Goal: Transaction & Acquisition: Book appointment/travel/reservation

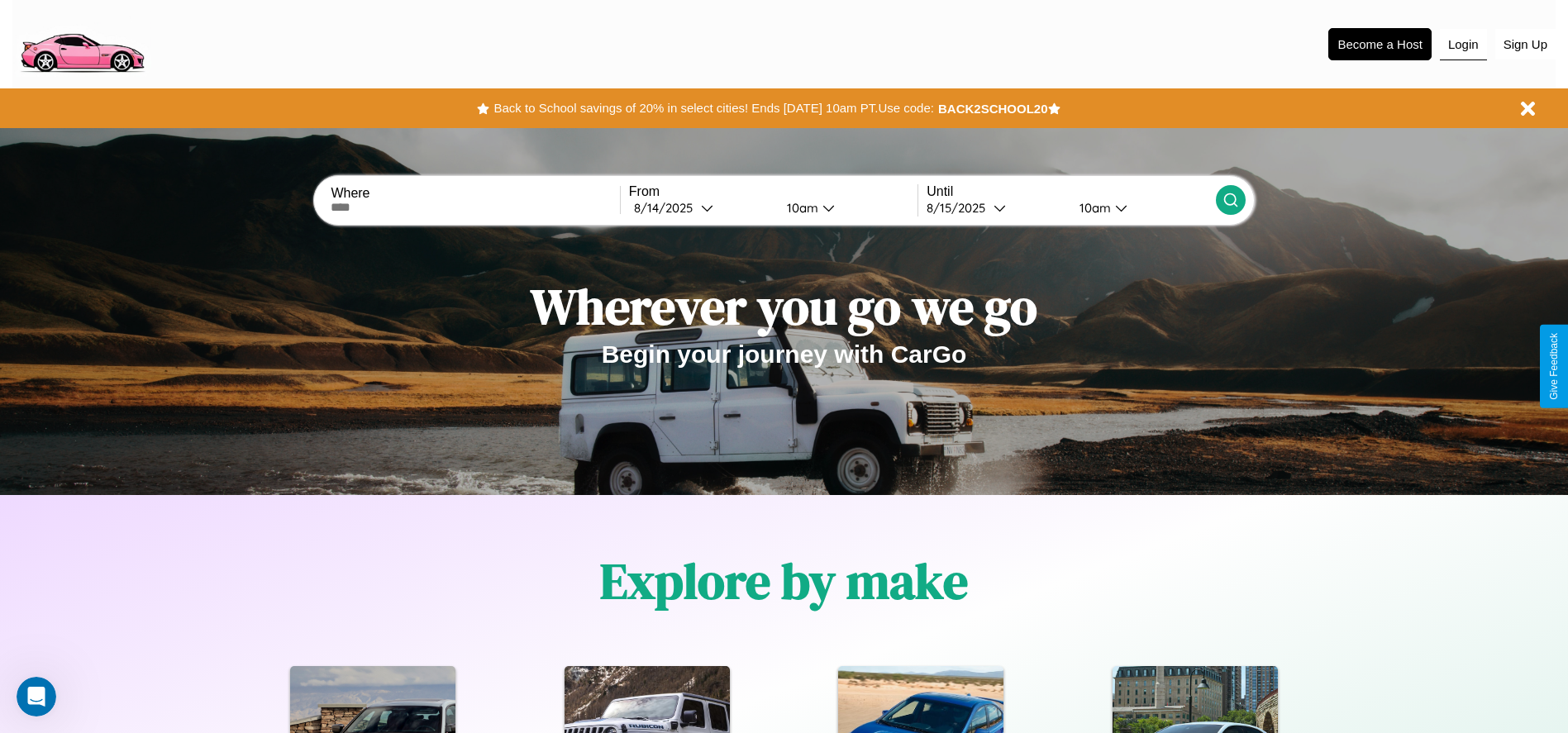
click at [1463, 44] on button "Login" at bounding box center [1463, 45] width 47 height 31
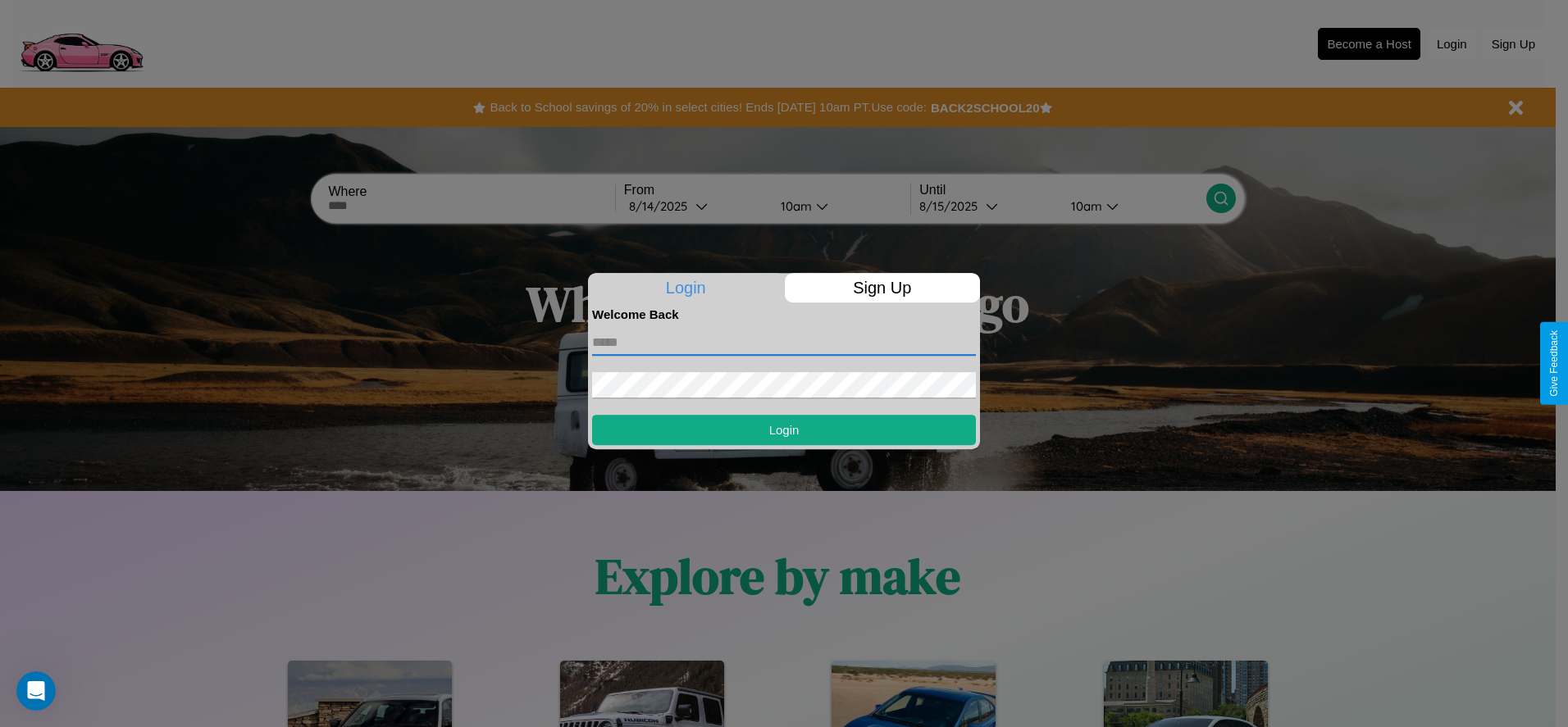
click at [784, 342] on input "text" at bounding box center [784, 343] width 384 height 26
type input "**********"
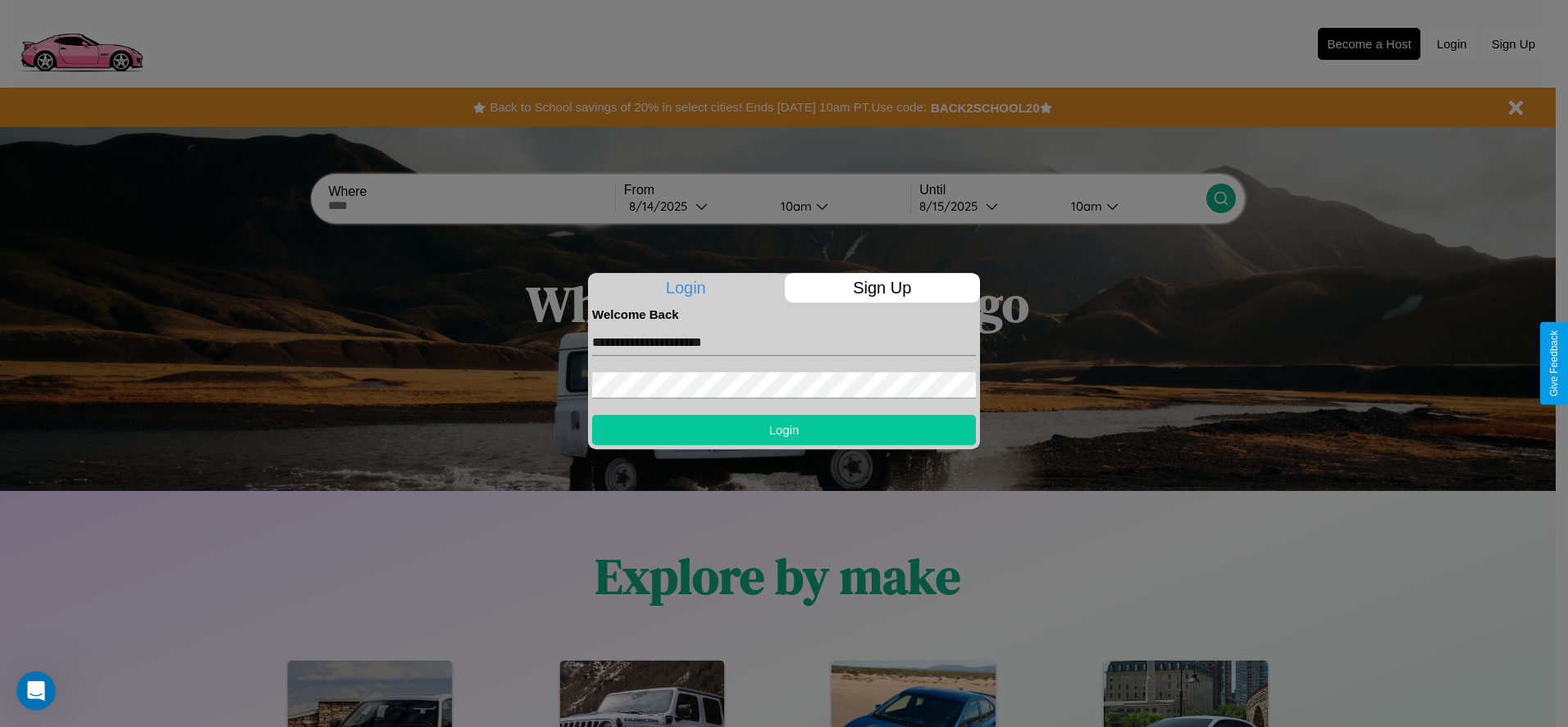
click at [784, 429] on button "Login" at bounding box center [784, 429] width 384 height 30
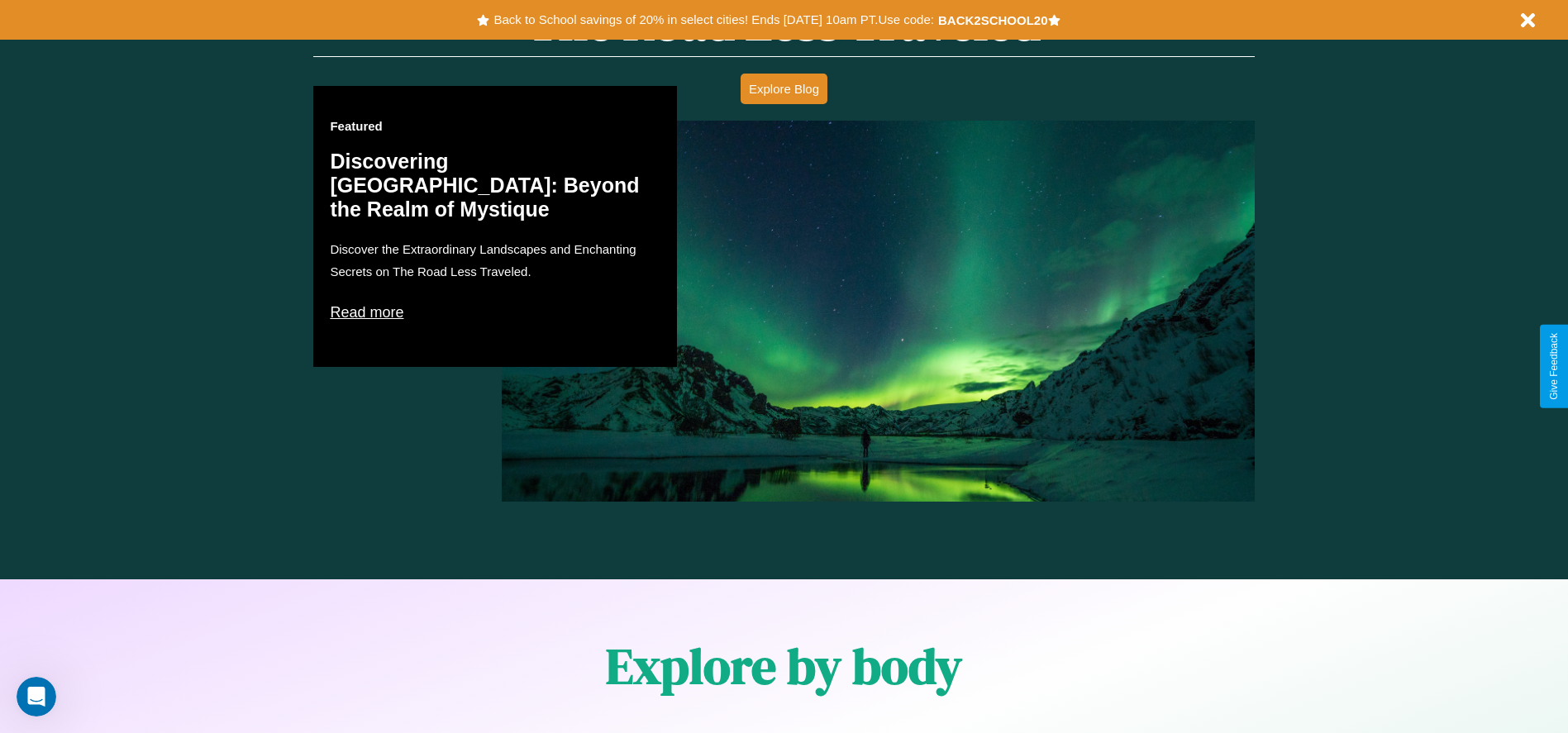
scroll to position [1442, 0]
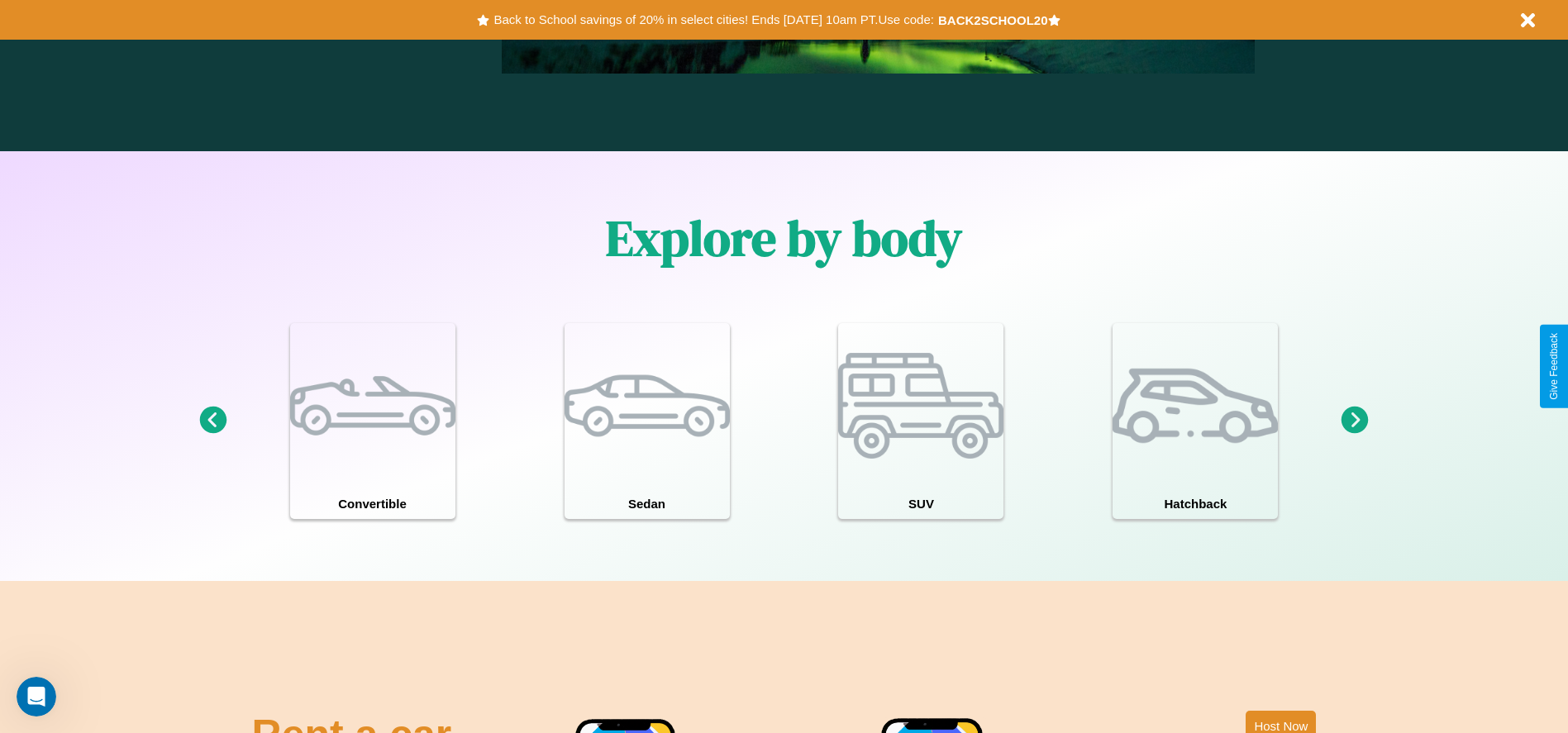
click at [1355, 421] on icon at bounding box center [1355, 420] width 27 height 27
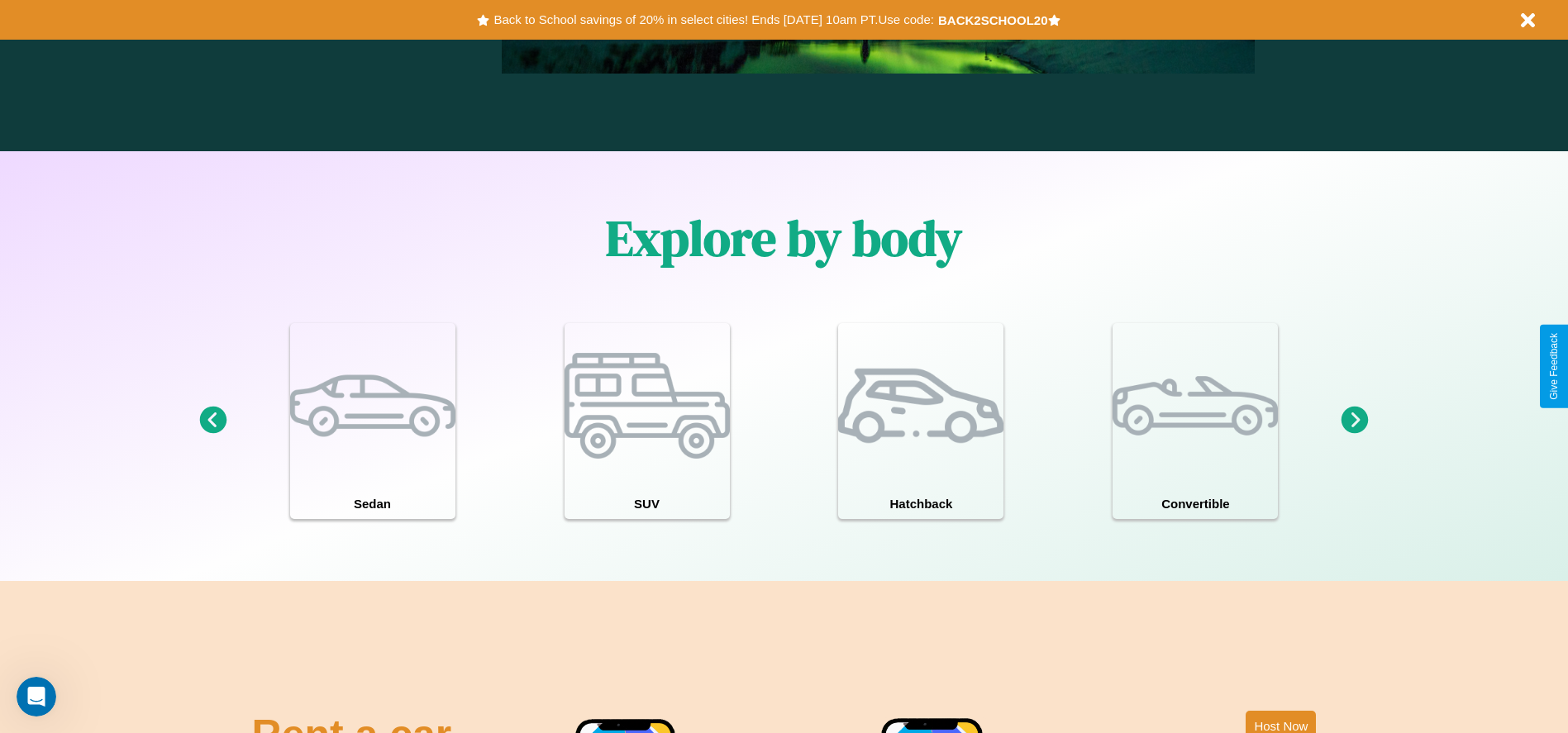
click at [1355, 421] on icon at bounding box center [1355, 420] width 27 height 27
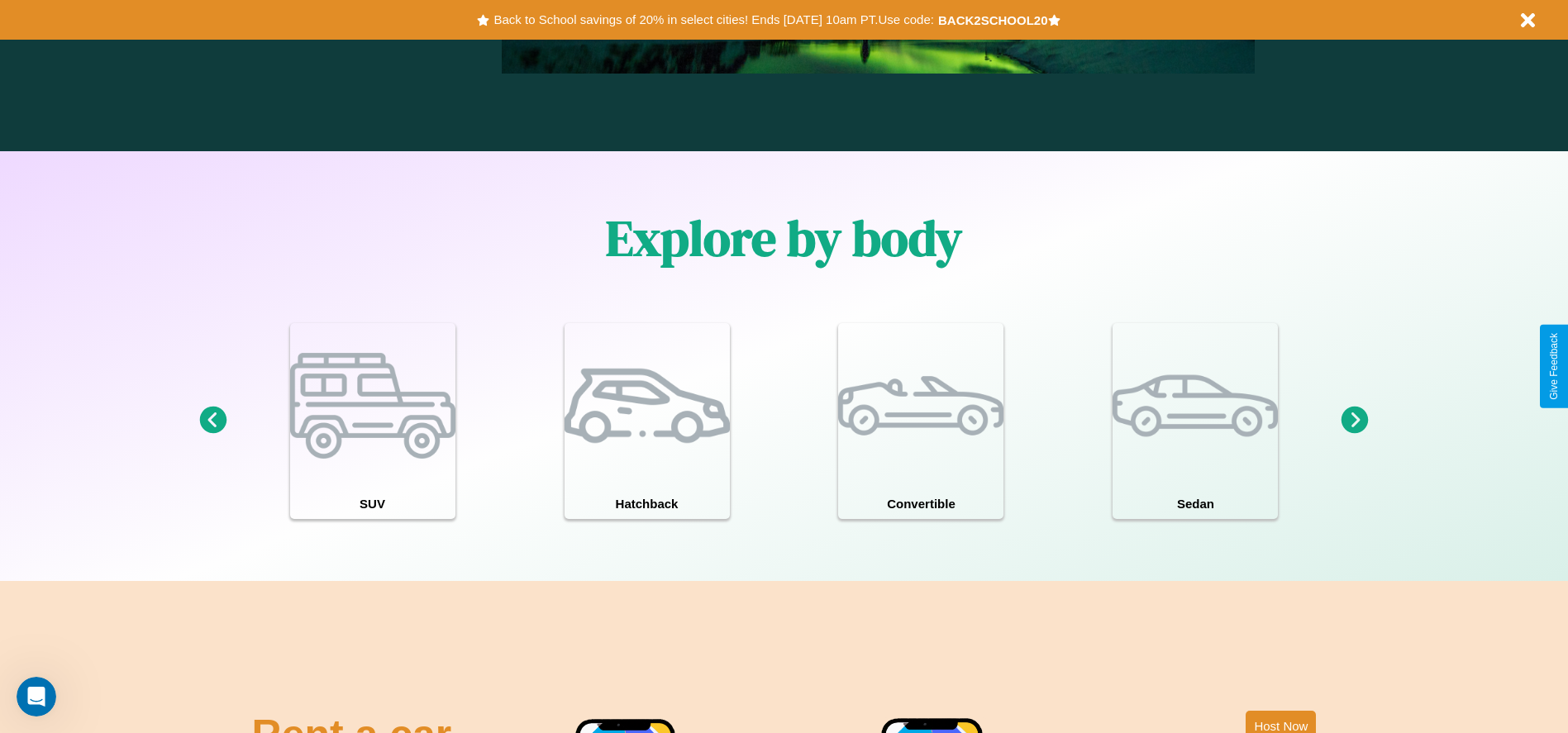
click at [213, 421] on icon at bounding box center [213, 420] width 27 height 27
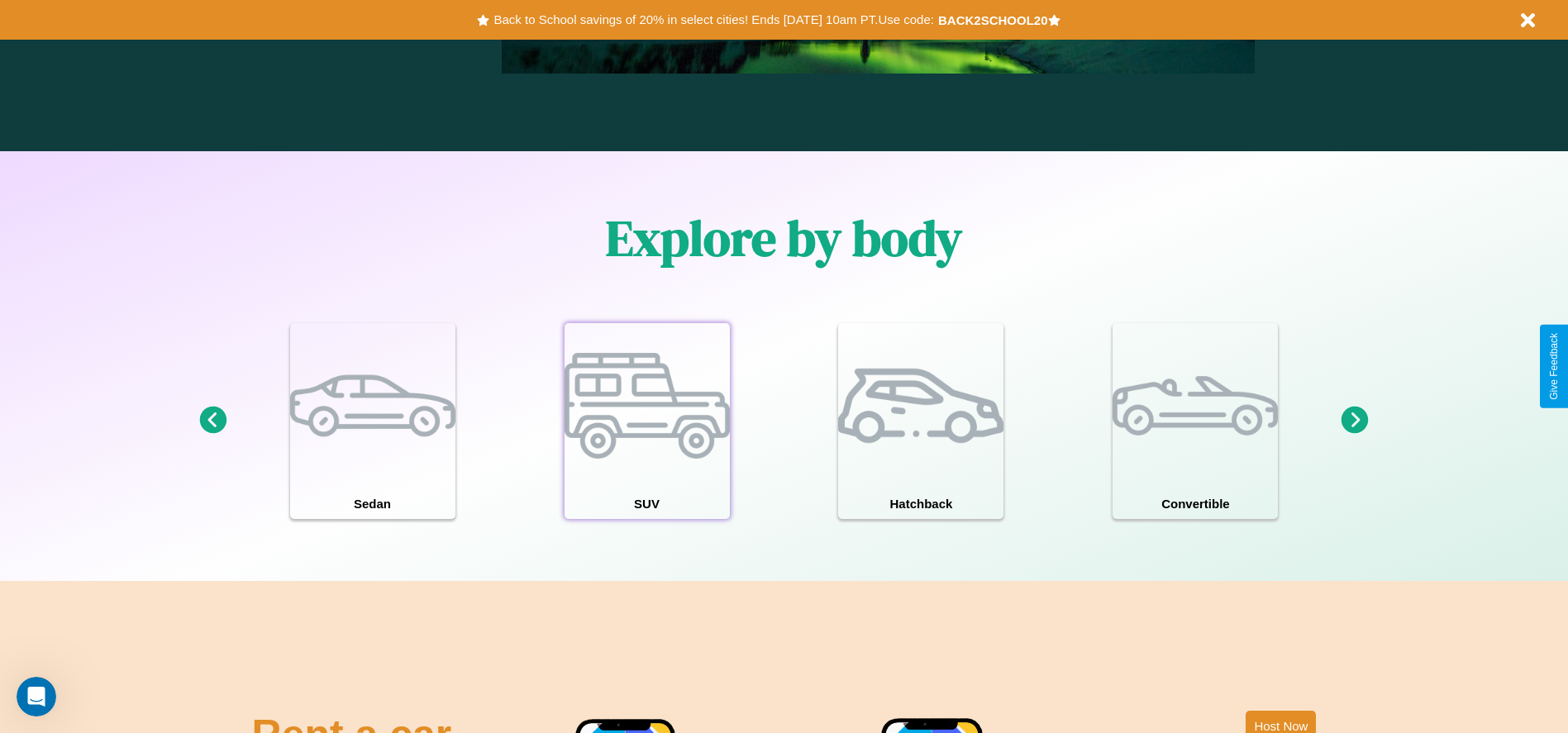
click at [646, 421] on div at bounding box center [647, 406] width 165 height 165
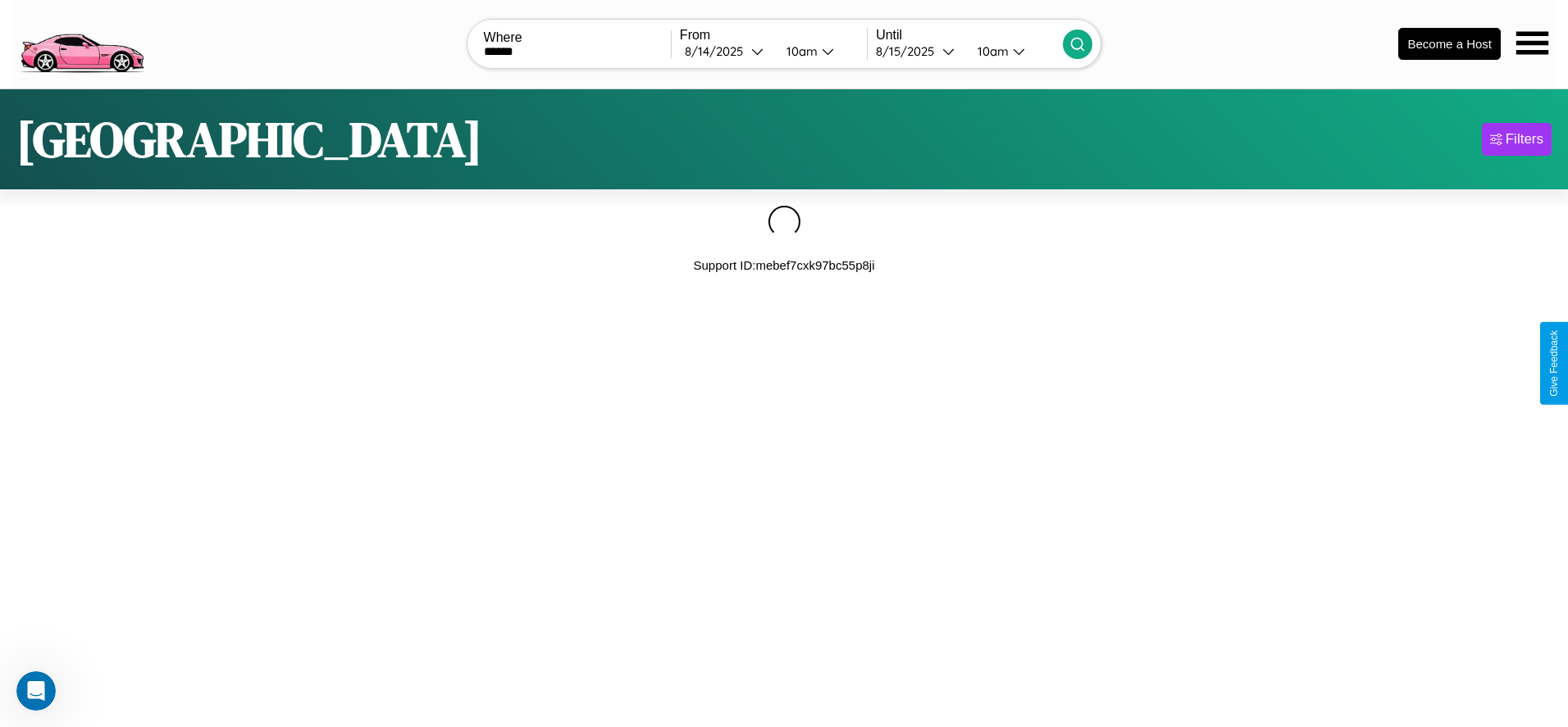
type input "******"
click at [1078, 43] on icon at bounding box center [1077, 44] width 16 height 16
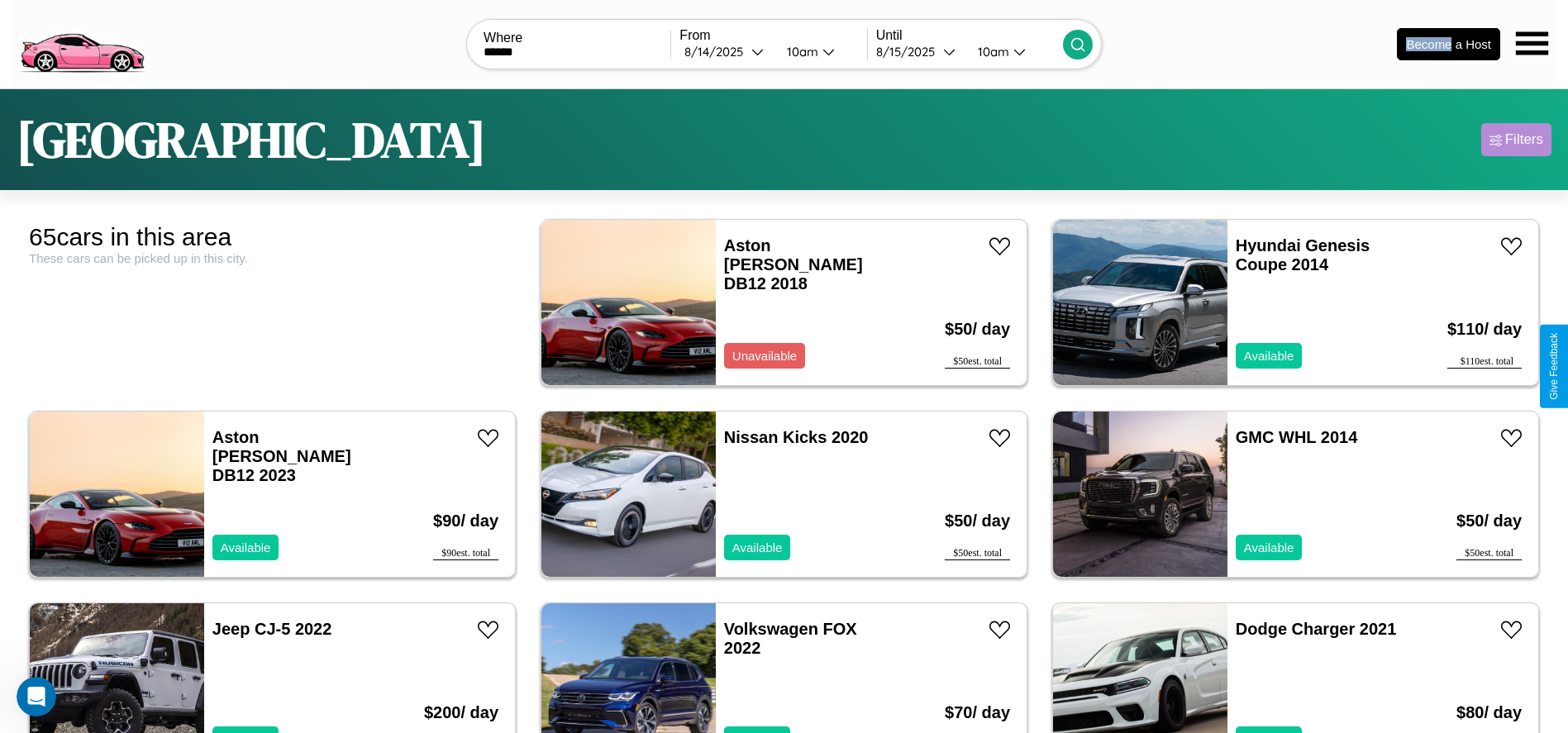
click at [1516, 140] on div "Filters" at bounding box center [1523, 139] width 38 height 17
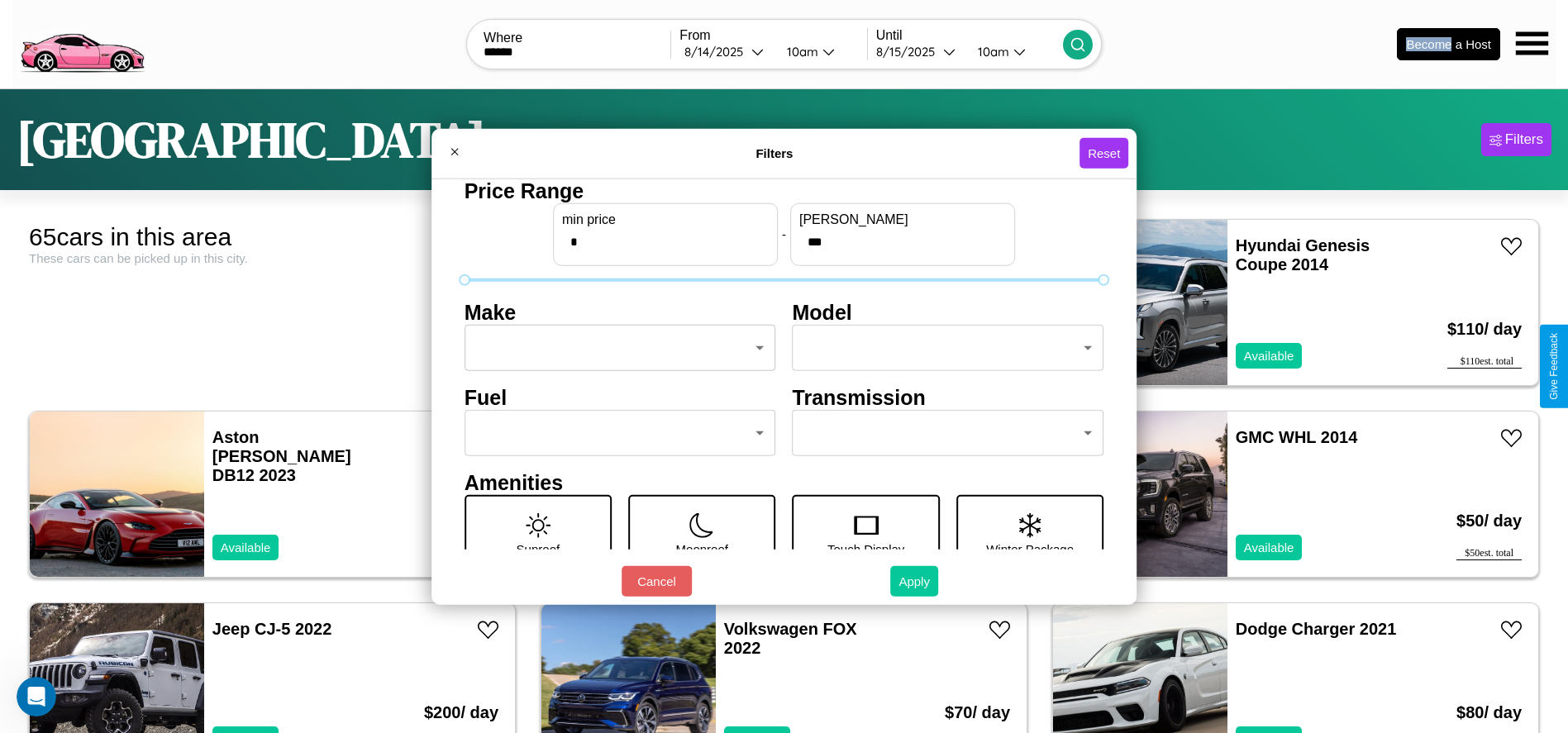
click at [915, 581] on button "Apply" at bounding box center [914, 581] width 48 height 31
